Goal: Unclear

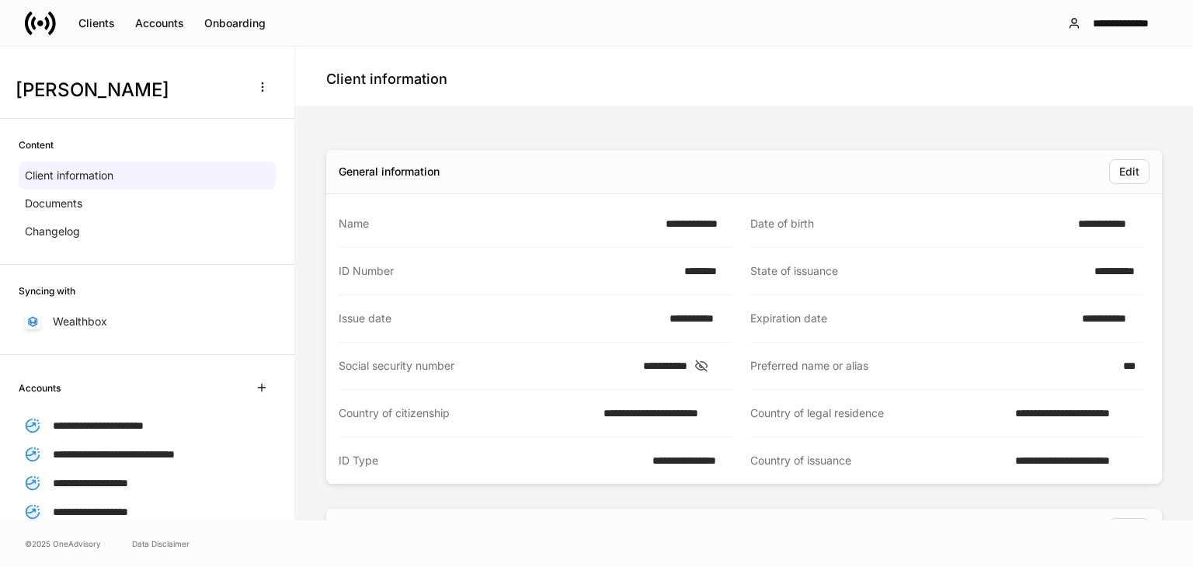
scroll to position [855, 0]
